Goal: Entertainment & Leisure: Consume media (video, audio)

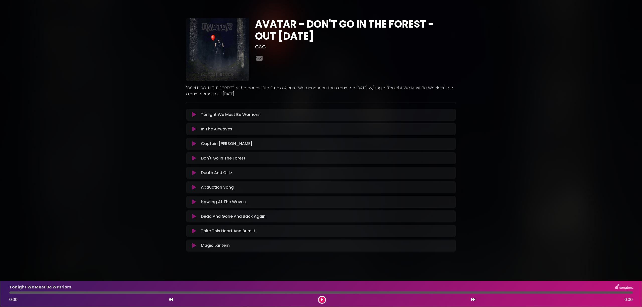
click at [193, 114] on icon at bounding box center [194, 114] width 4 height 5
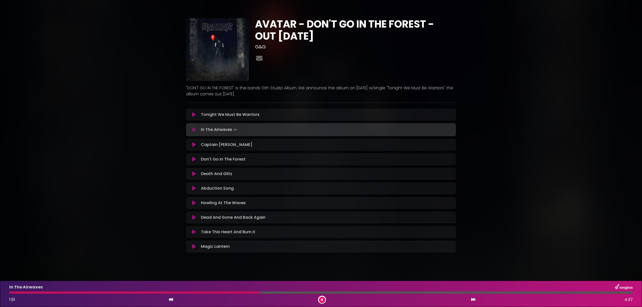
click at [324, 298] on button at bounding box center [322, 300] width 6 height 6
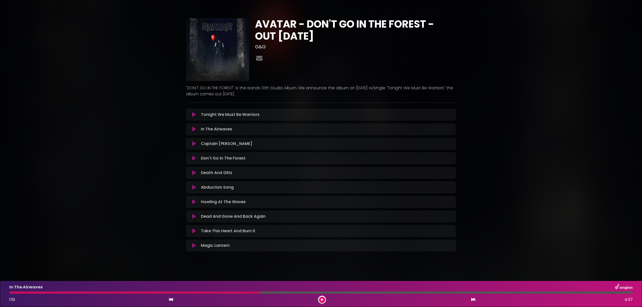
click at [323, 297] on button at bounding box center [322, 300] width 6 height 6
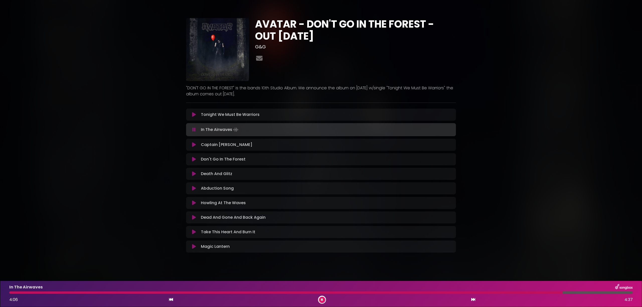
click at [323, 298] on button at bounding box center [322, 300] width 6 height 6
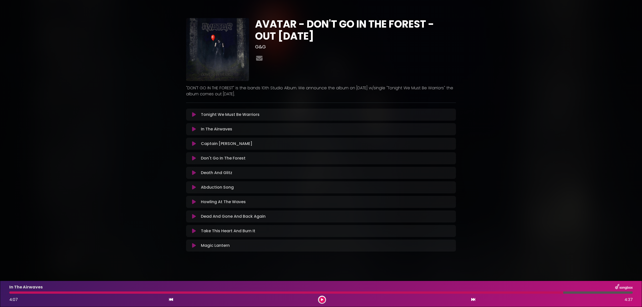
click at [325, 300] on button at bounding box center [322, 300] width 6 height 6
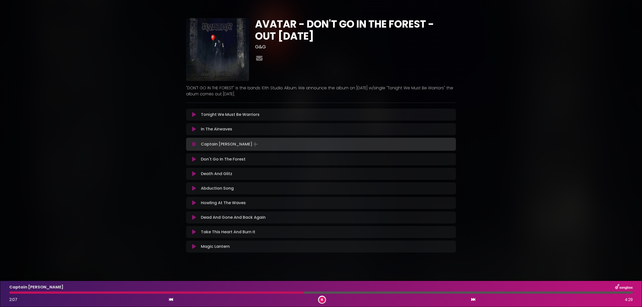
click at [324, 296] on div "Captain [PERSON_NAME] 2:07 4:29" at bounding box center [321, 294] width 630 height 20
click at [323, 299] on icon at bounding box center [322, 299] width 2 height 3
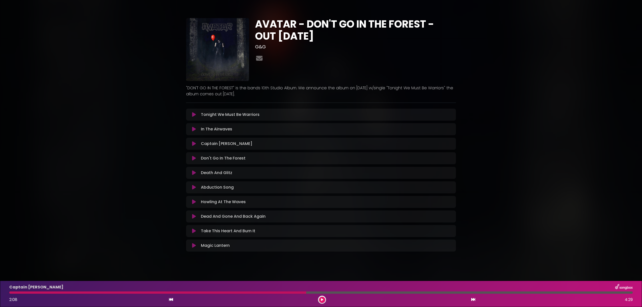
click at [323, 300] on icon at bounding box center [322, 299] width 2 height 3
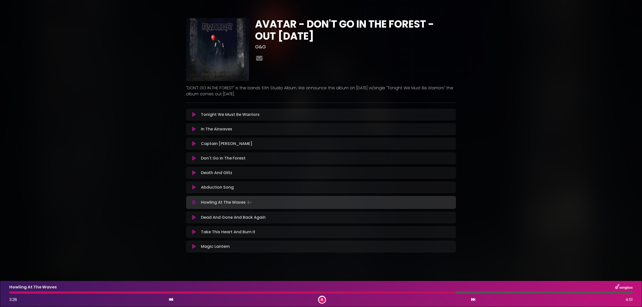
click at [320, 299] on button at bounding box center [322, 300] width 6 height 6
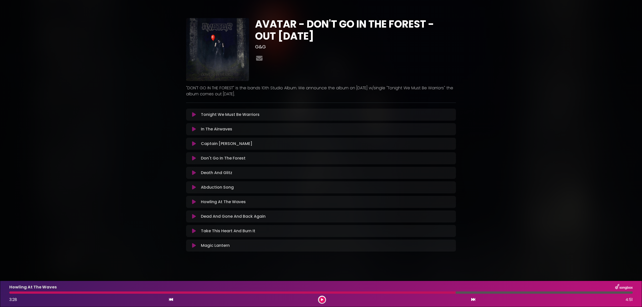
click at [321, 298] on button at bounding box center [322, 300] width 6 height 6
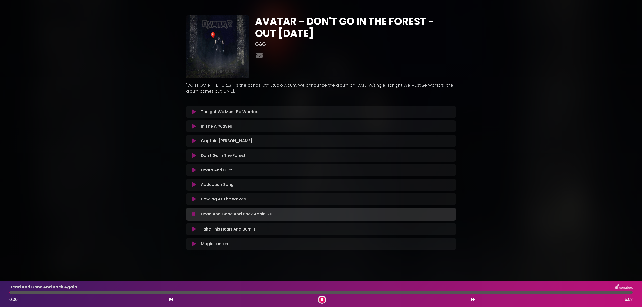
scroll to position [4, 0]
click at [193, 213] on icon at bounding box center [193, 213] width 3 height 5
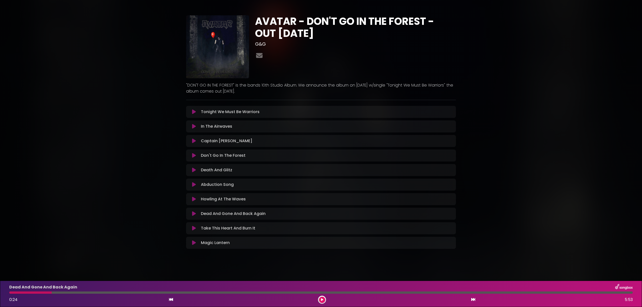
click at [322, 299] on icon at bounding box center [322, 299] width 2 height 3
